Goal: Transaction & Acquisition: Purchase product/service

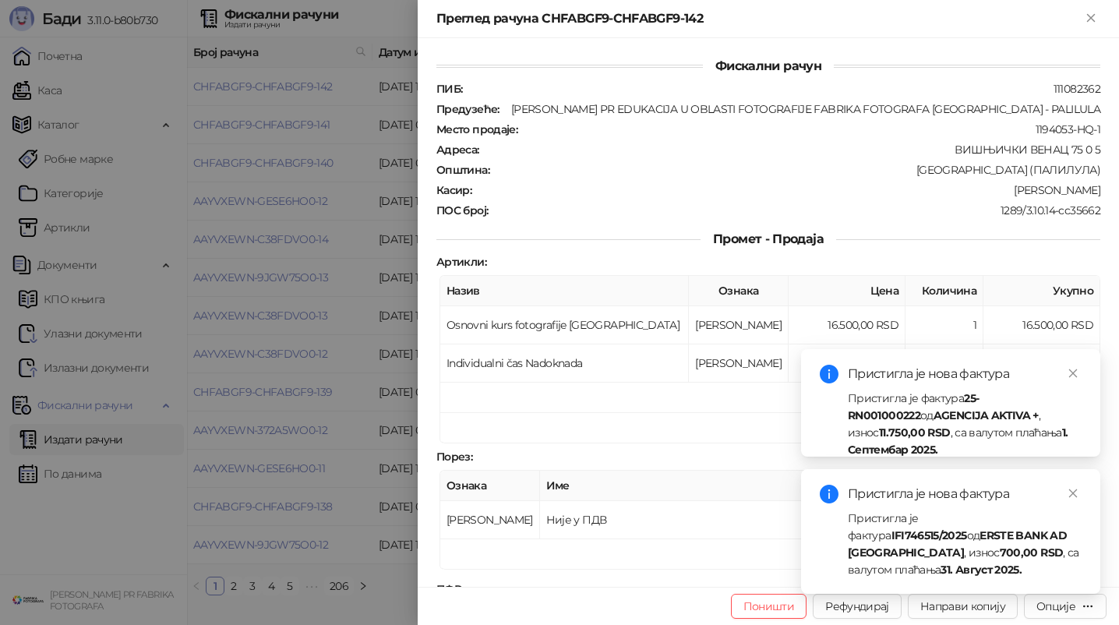
click at [327, 478] on div at bounding box center [559, 312] width 1119 height 625
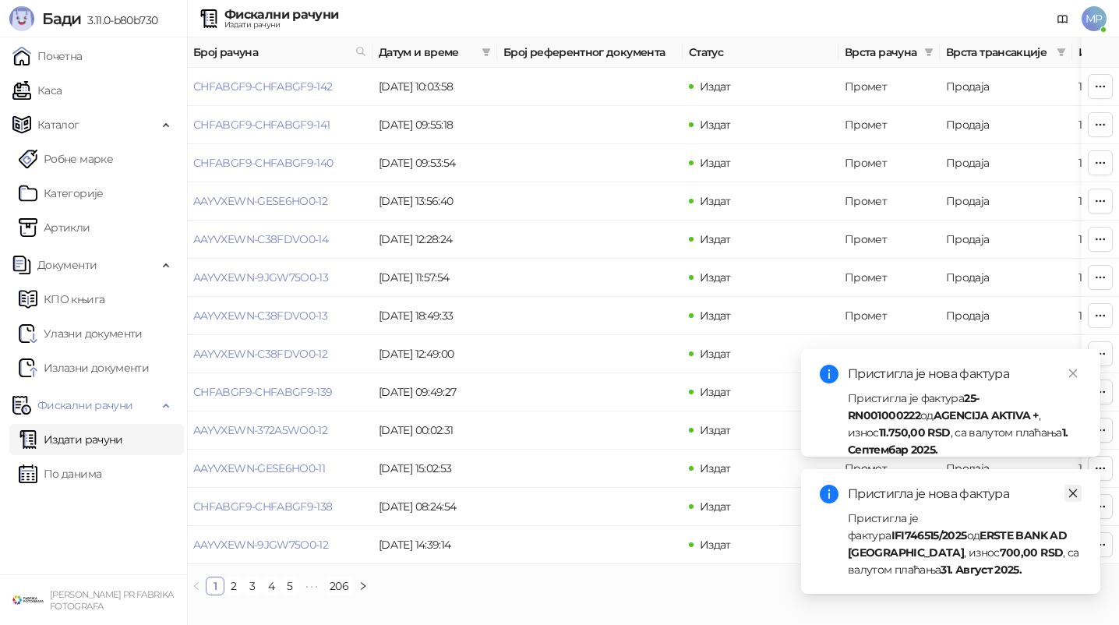
click at [1072, 490] on icon "close" at bounding box center [1073, 493] width 11 height 11
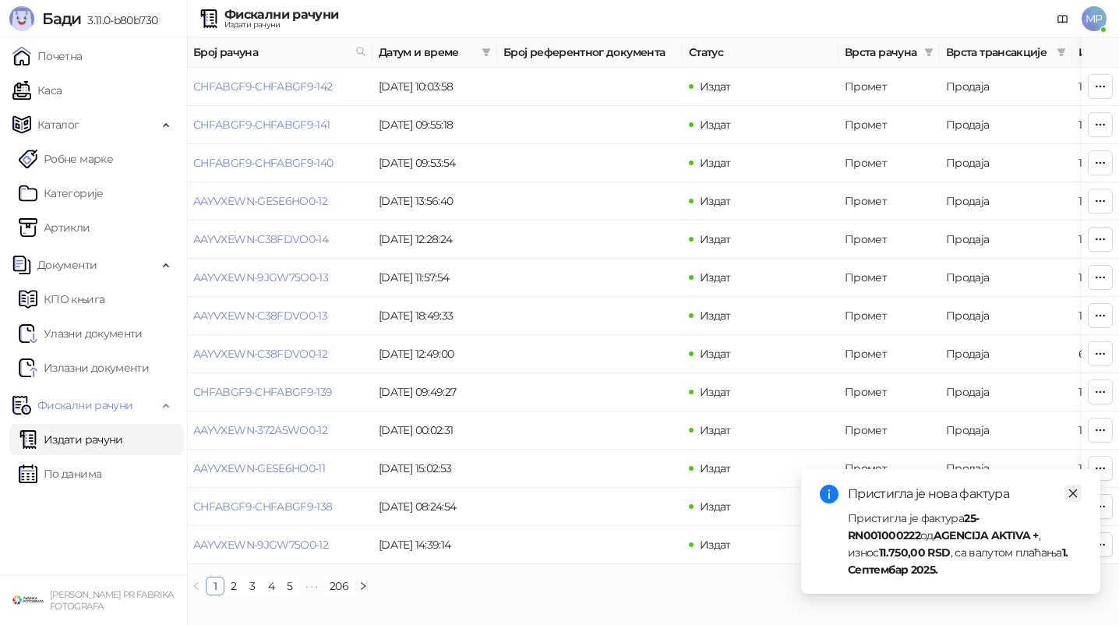
click at [1073, 502] on link "Close" at bounding box center [1072, 493] width 17 height 17
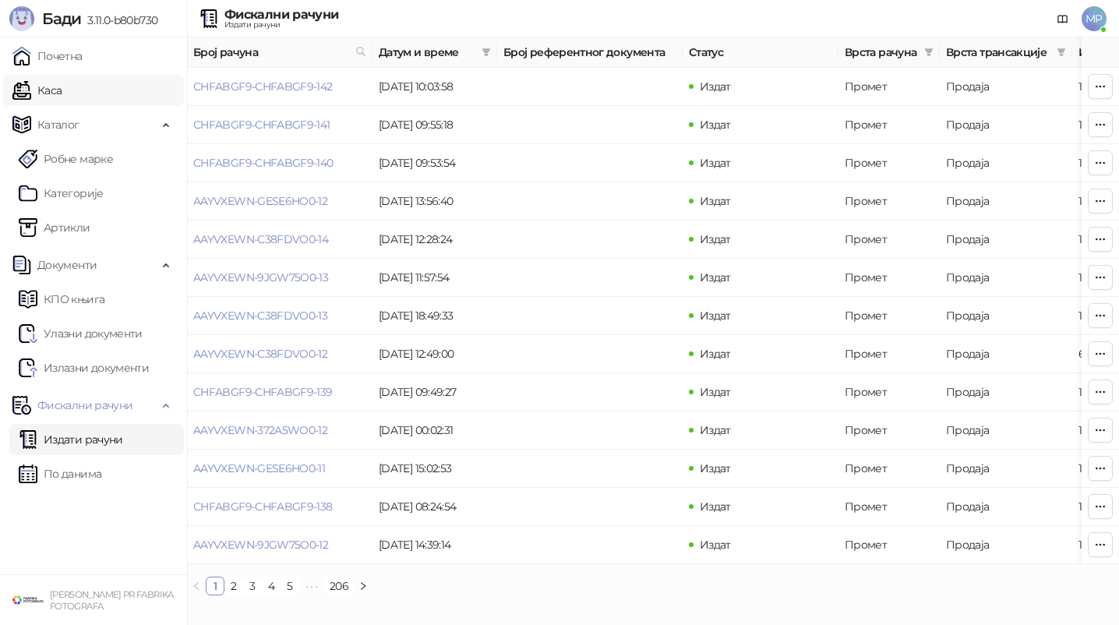
click at [62, 88] on link "Каса" at bounding box center [36, 90] width 49 height 31
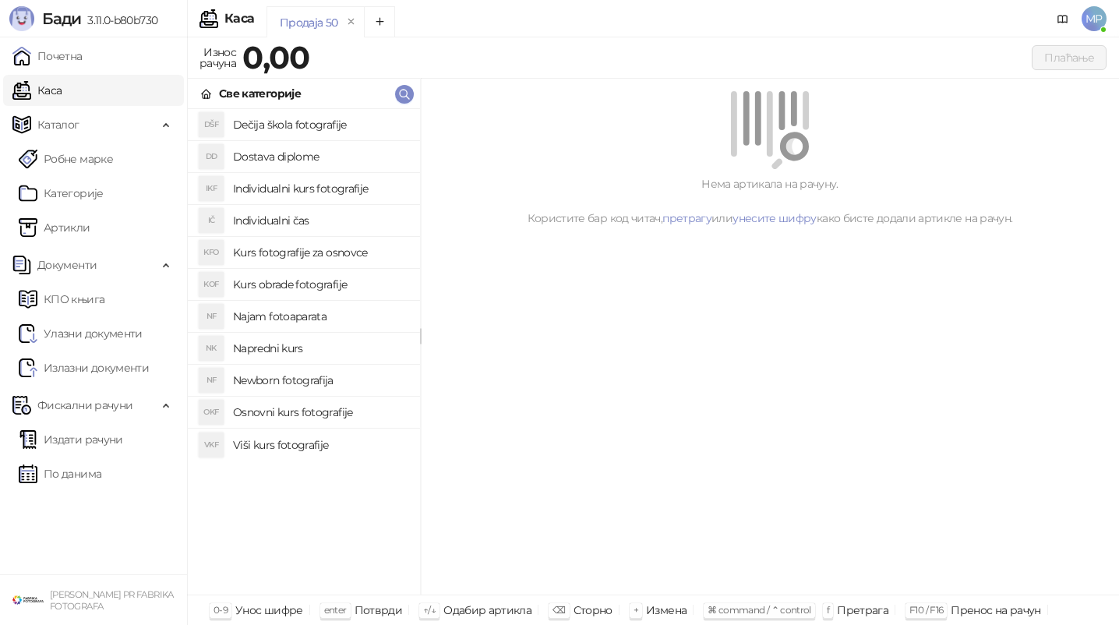
click at [319, 409] on h4 "Osnovni kurs fotografije" at bounding box center [320, 412] width 175 height 25
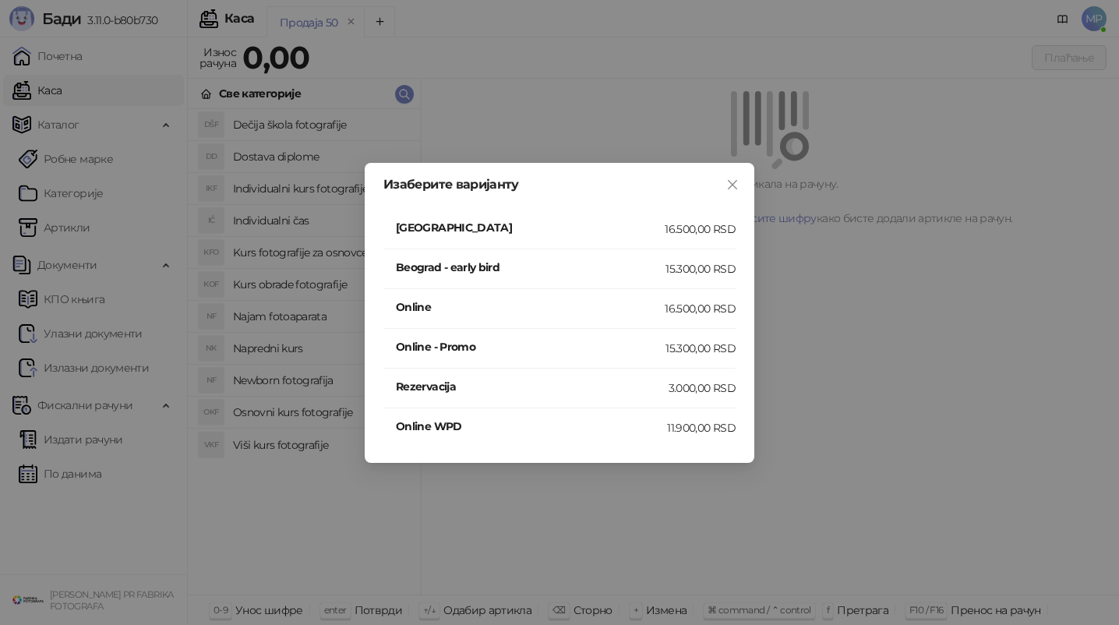
click at [489, 228] on h4 "[GEOGRAPHIC_DATA]" at bounding box center [530, 227] width 269 height 17
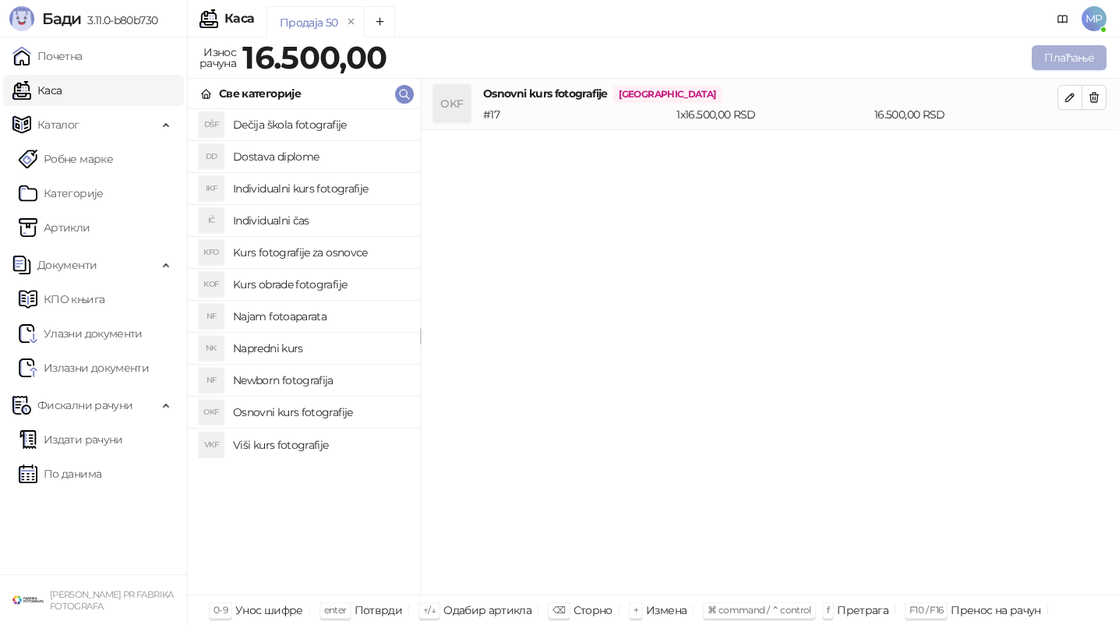
click at [1081, 58] on button "Плаћање" at bounding box center [1069, 57] width 75 height 25
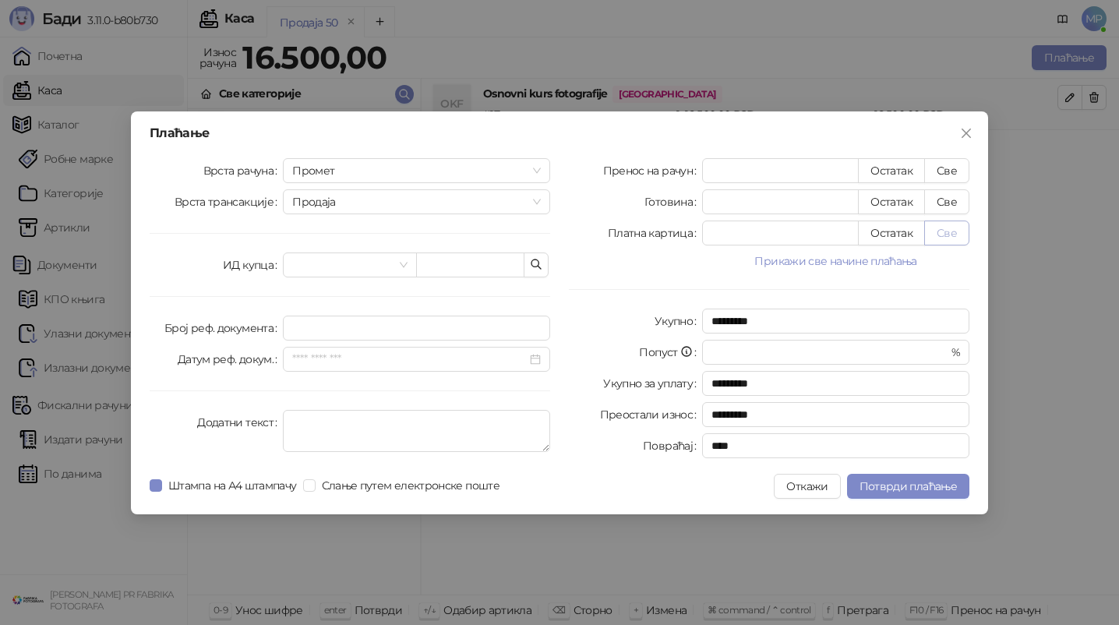
click at [948, 239] on button "Све" at bounding box center [946, 233] width 45 height 25
type input "*****"
type input "****"
click at [168, 482] on span "Штампа на А4 штампачу" at bounding box center [232, 485] width 141 height 17
click at [891, 484] on span "Потврди плаћање" at bounding box center [908, 486] width 97 height 14
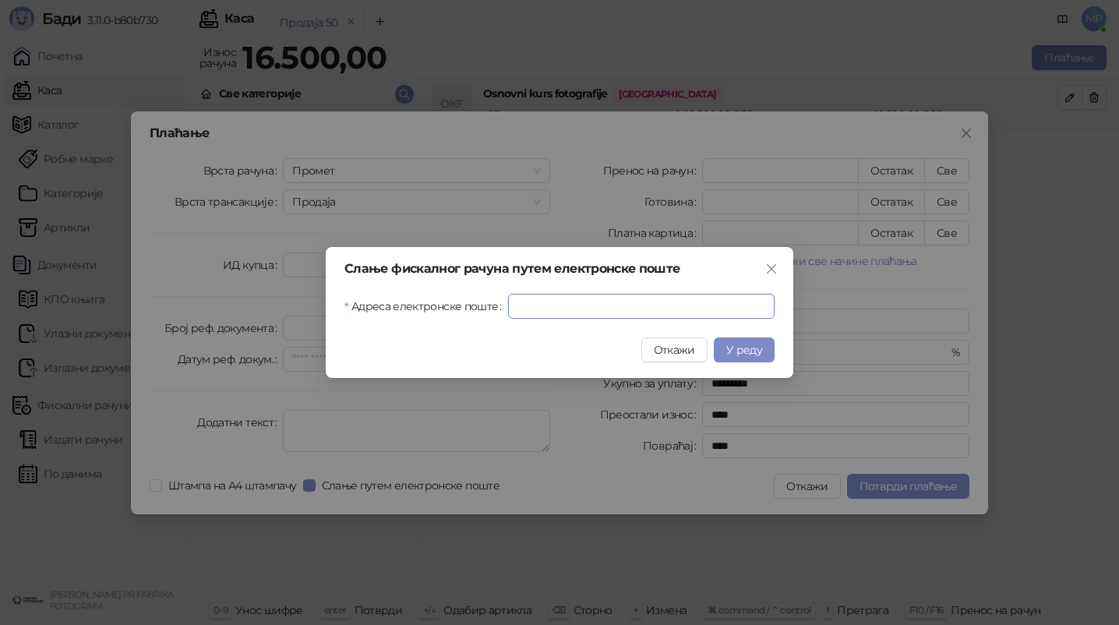
click at [603, 295] on input "Адреса електронске поште" at bounding box center [641, 306] width 267 height 25
paste input "**********"
type input "**********"
click at [734, 348] on span "У реду" at bounding box center [744, 350] width 36 height 14
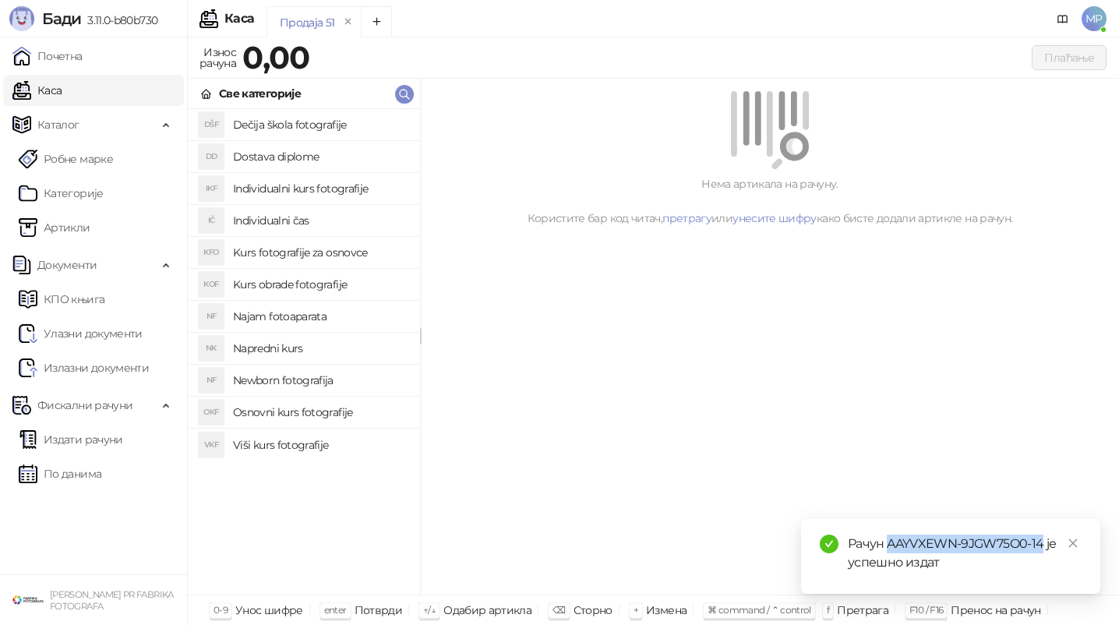
drag, startPoint x: 888, startPoint y: 545, endPoint x: 1040, endPoint y: 545, distance: 151.2
click at [1040, 545] on div "Рачун AAYVXEWN-9JGW75O0-14 је успешно издат" at bounding box center [965, 553] width 234 height 37
copy div "AAYVXEWN-9JGW75O0-14"
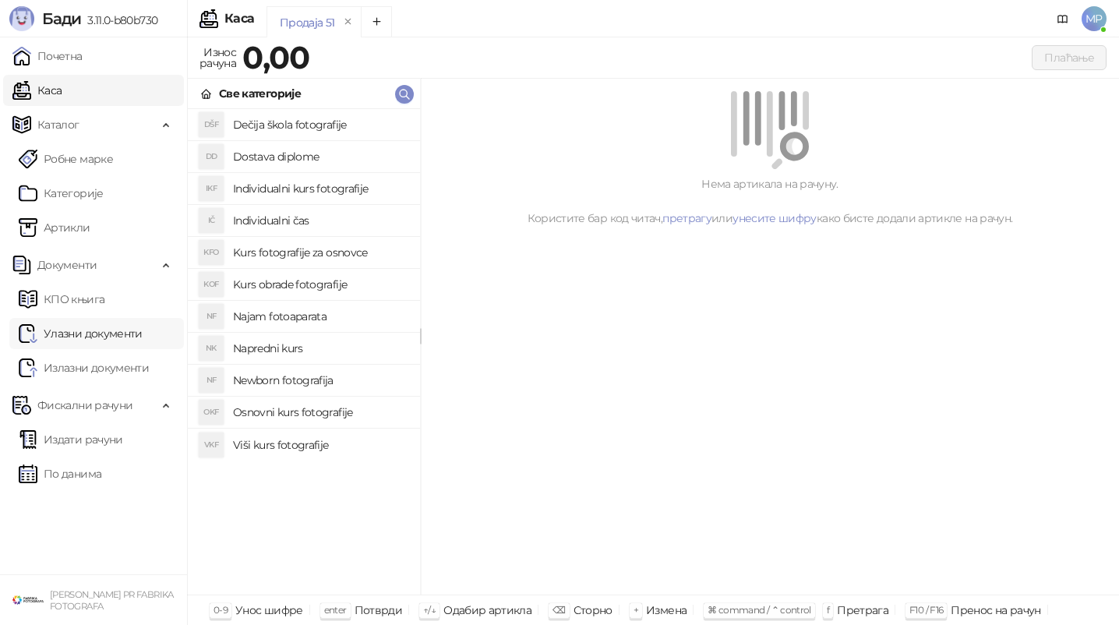
click at [110, 330] on link "Улазни документи" at bounding box center [81, 333] width 124 height 31
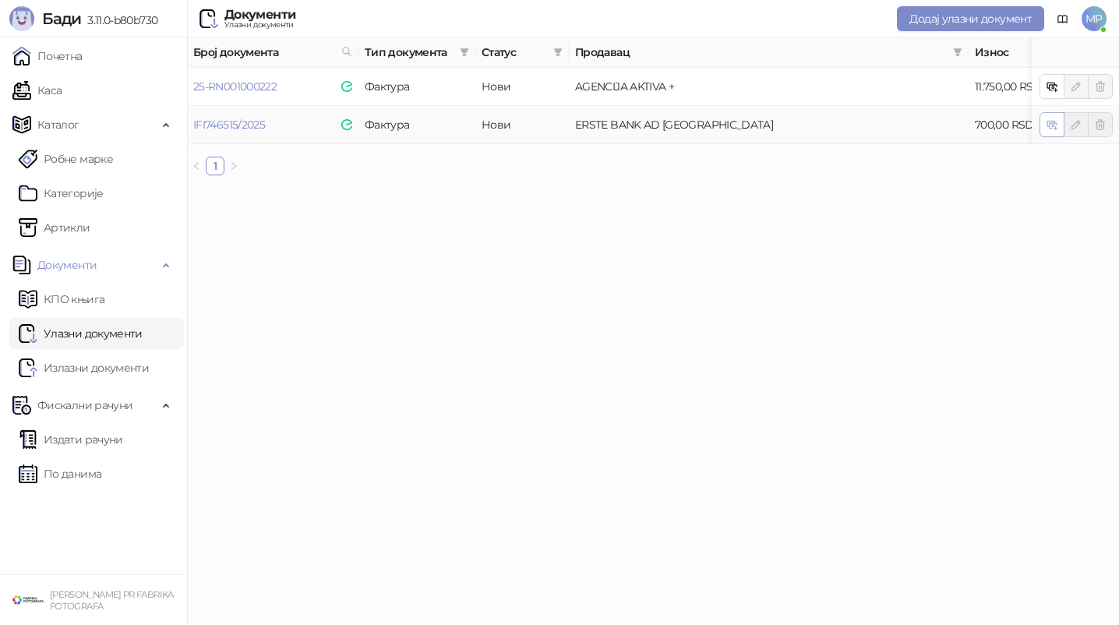
click at [1041, 124] on button "button" at bounding box center [1052, 124] width 25 height 25
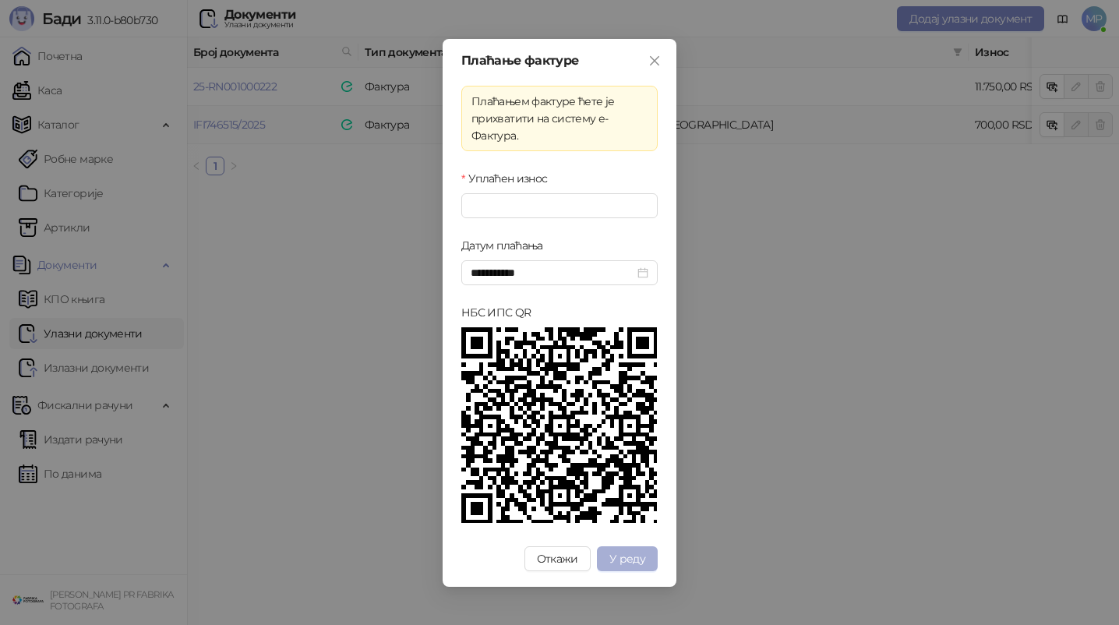
click at [609, 554] on button "У реду" at bounding box center [627, 558] width 61 height 25
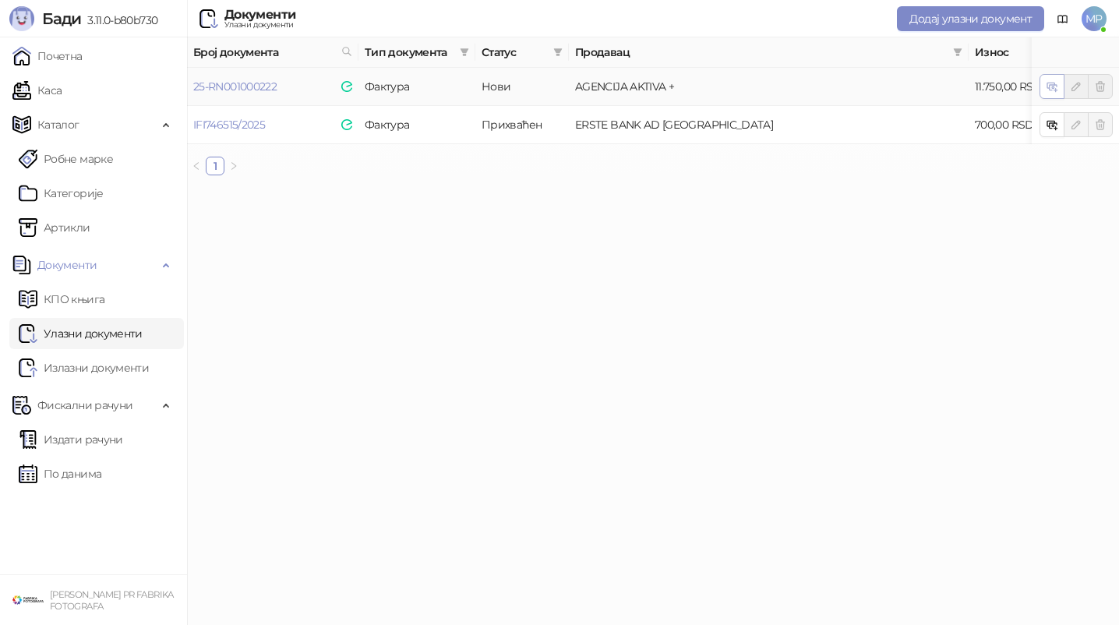
click at [1047, 80] on icon "button" at bounding box center [1052, 86] width 12 height 12
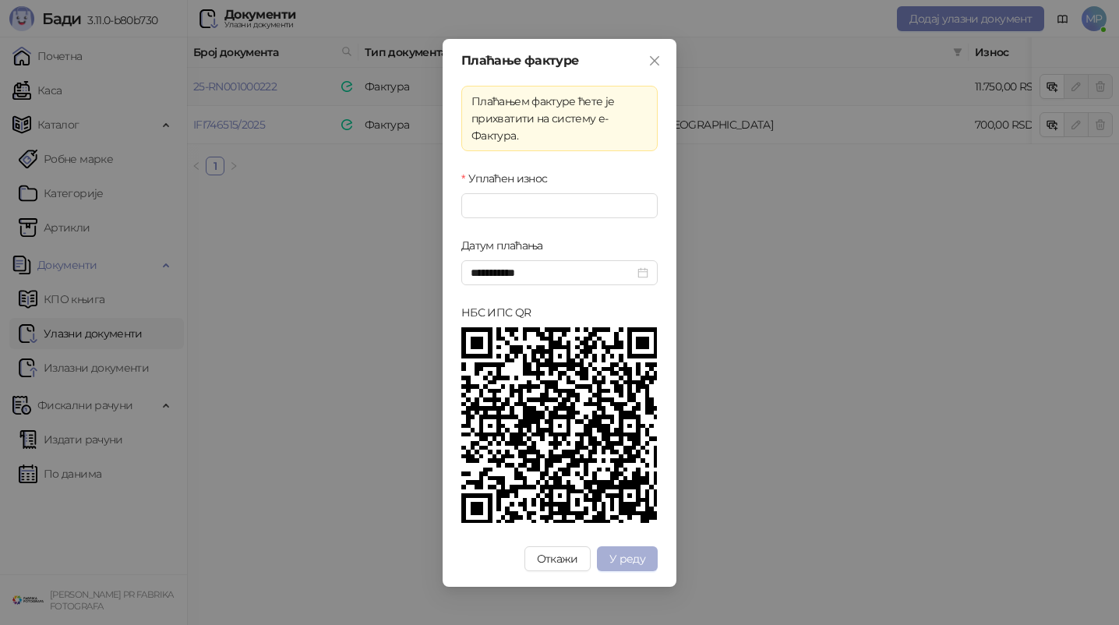
click at [637, 552] on span "У реду" at bounding box center [627, 559] width 36 height 14
